Goal: Go to known website: Access a specific website the user already knows

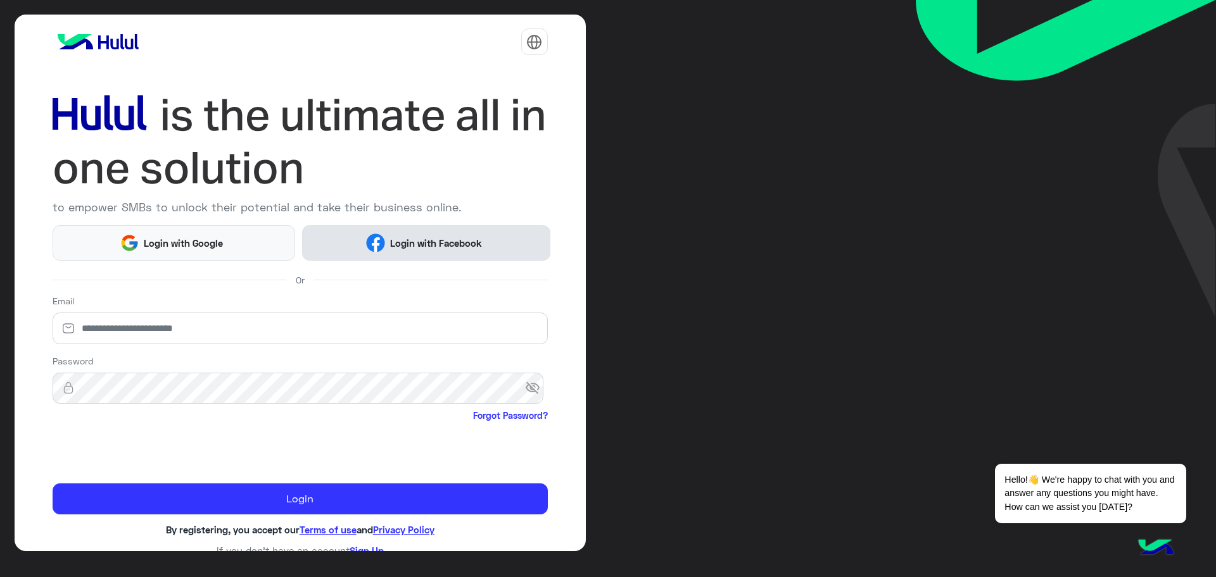
click at [415, 247] on span "Login with Facebook" at bounding box center [435, 243] width 101 height 15
